Goal: Transaction & Acquisition: Purchase product/service

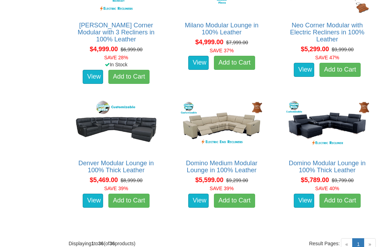
scroll to position [1839, 0]
click at [93, 196] on link "View" at bounding box center [93, 201] width 20 height 14
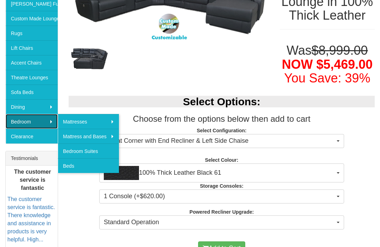
scroll to position [164, 0]
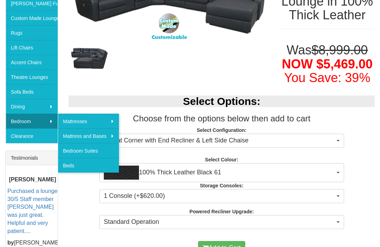
click at [336, 148] on button "6 Seat Corner with End Recliner & Left Side Chaise" at bounding box center [221, 141] width 245 height 14
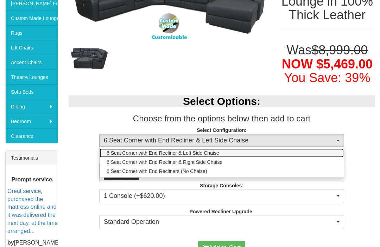
click at [222, 158] on link "6 Seat Corner with End Recliner & Left Side Chaise" at bounding box center [221, 153] width 244 height 9
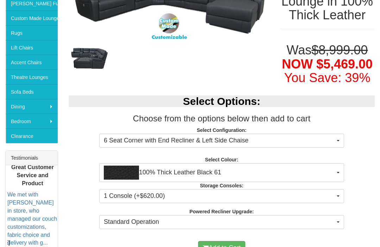
click at [333, 180] on span "100% Thick Leather Black 61" at bounding box center [219, 173] width 231 height 14
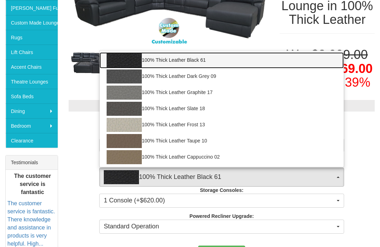
scroll to position [160, 0]
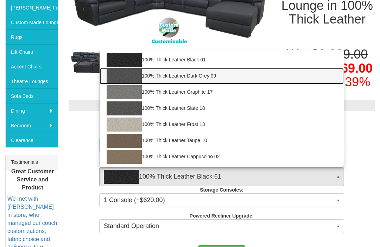
click at [173, 84] on link "100% Thick Leather Dark Grey 09" at bounding box center [221, 76] width 244 height 16
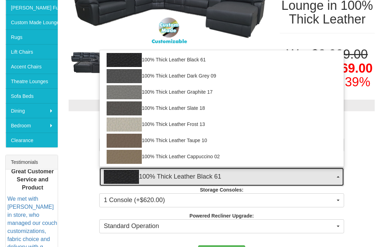
select select "1951"
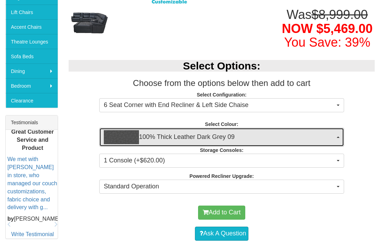
scroll to position [205, 0]
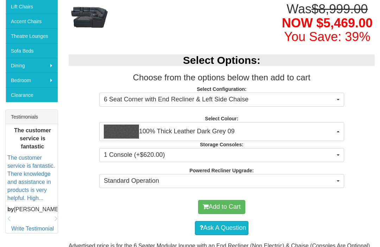
click at [334, 160] on span "1 Console (+$620.00)" at bounding box center [219, 155] width 231 height 9
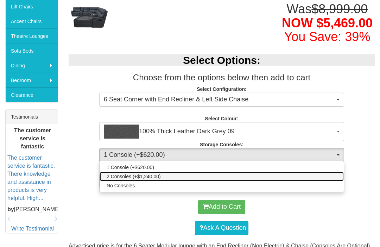
click at [159, 180] on span "2 Consoles (+$1,240.00)" at bounding box center [134, 176] width 54 height 7
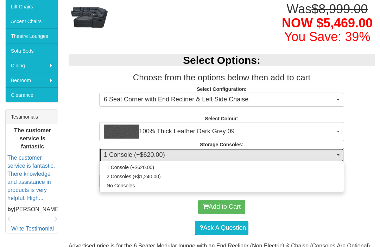
select select "1476"
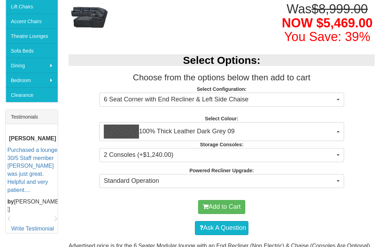
click at [336, 188] on button "Standard Operation" at bounding box center [221, 181] width 245 height 14
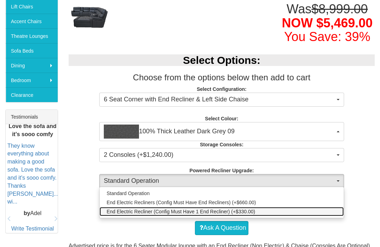
click at [250, 215] on span "End Electric Recliner (Config Must Have 1 End Recliner) (+$330.00)" at bounding box center [181, 211] width 148 height 7
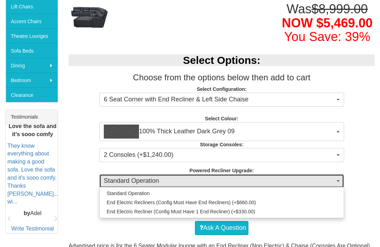
select select "1346"
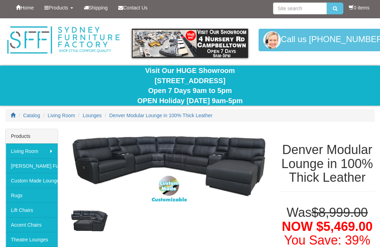
scroll to position [1, 0]
